Goal: Find specific page/section: Find specific page/section

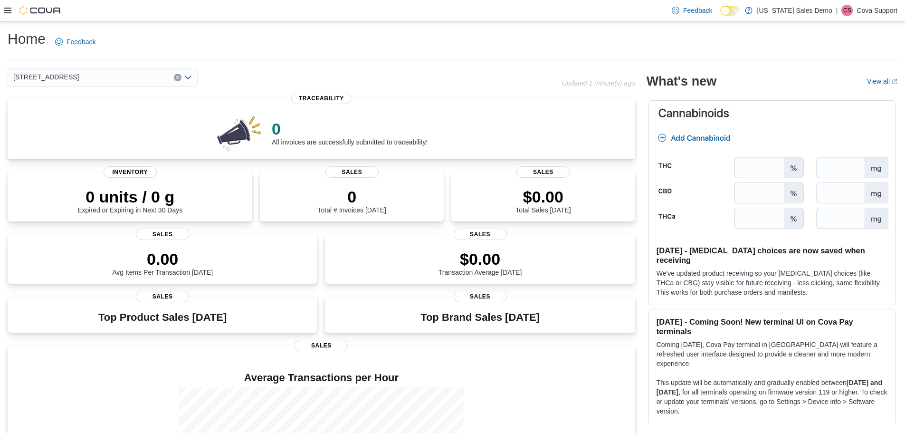
click at [6, 11] on icon at bounding box center [8, 11] width 8 height 6
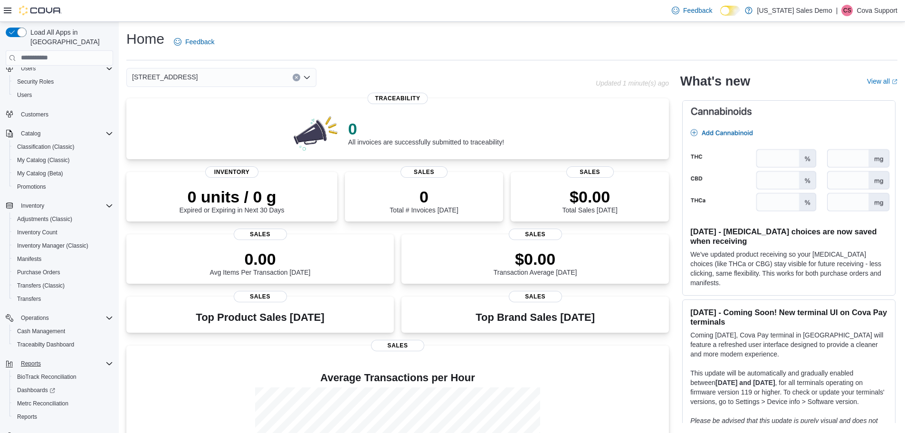
scroll to position [44, 0]
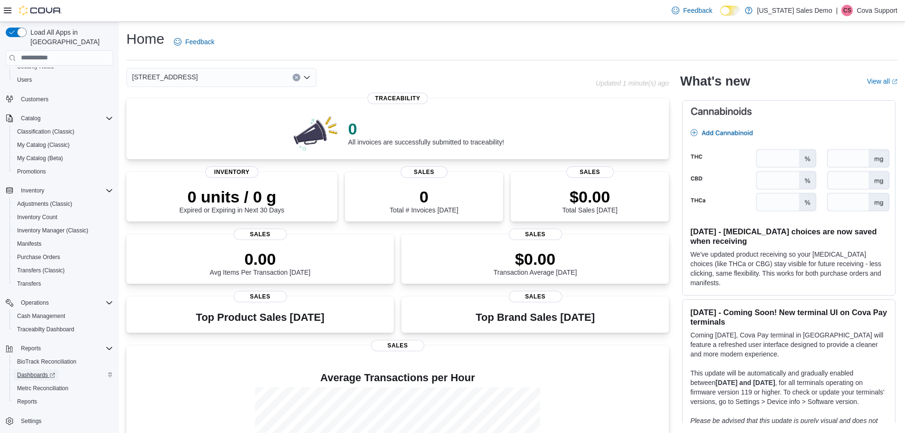
click at [40, 371] on span "Dashboards" at bounding box center [36, 375] width 38 height 8
